Goal: Navigation & Orientation: Find specific page/section

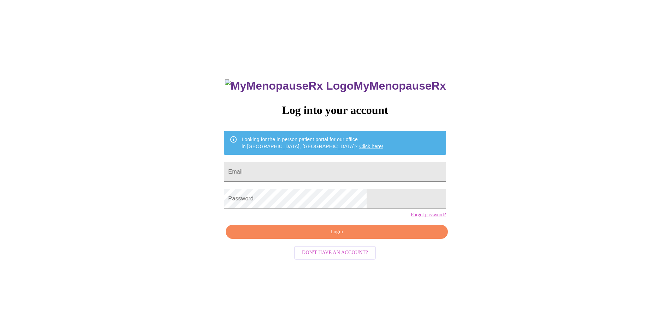
scroll to position [7, 0]
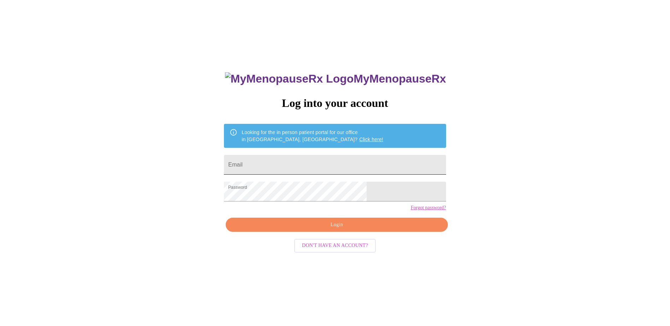
click at [303, 166] on input "Email" at bounding box center [335, 165] width 222 height 20
click at [330, 160] on input "jlynn2480" at bounding box center [335, 165] width 222 height 20
type input "[EMAIL_ADDRESS][DOMAIN_NAME]"
click at [346, 229] on span "Login" at bounding box center [336, 225] width 205 height 9
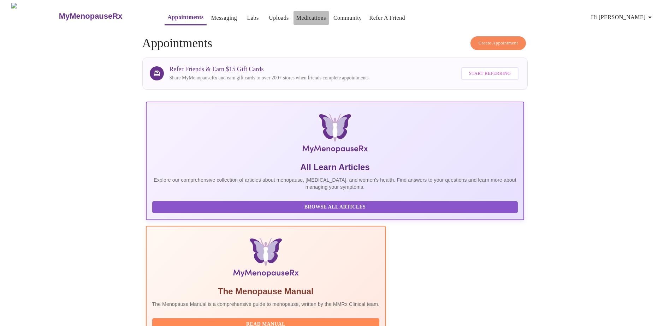
click at [298, 13] on link "Medications" at bounding box center [311, 18] width 30 height 10
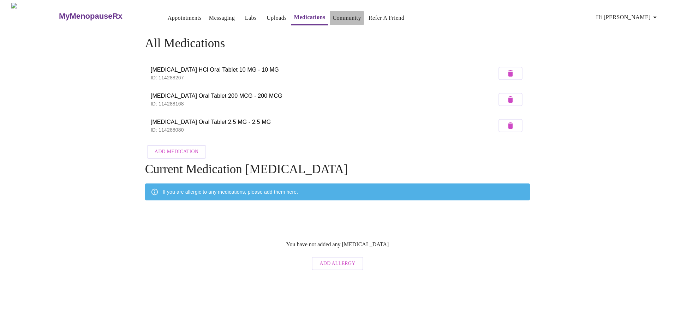
click at [341, 18] on link "Community" at bounding box center [346, 18] width 29 height 10
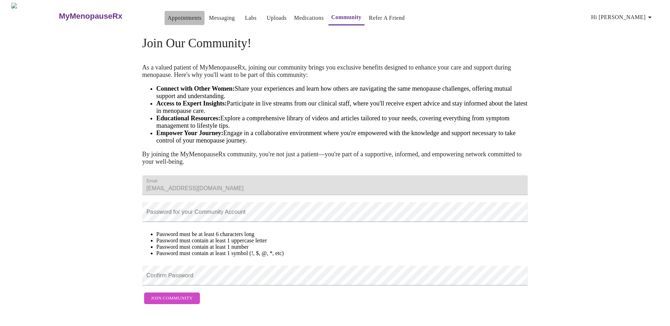
click at [167, 14] on link "Appointments" at bounding box center [184, 18] width 34 height 10
